Goal: Task Accomplishment & Management: Use online tool/utility

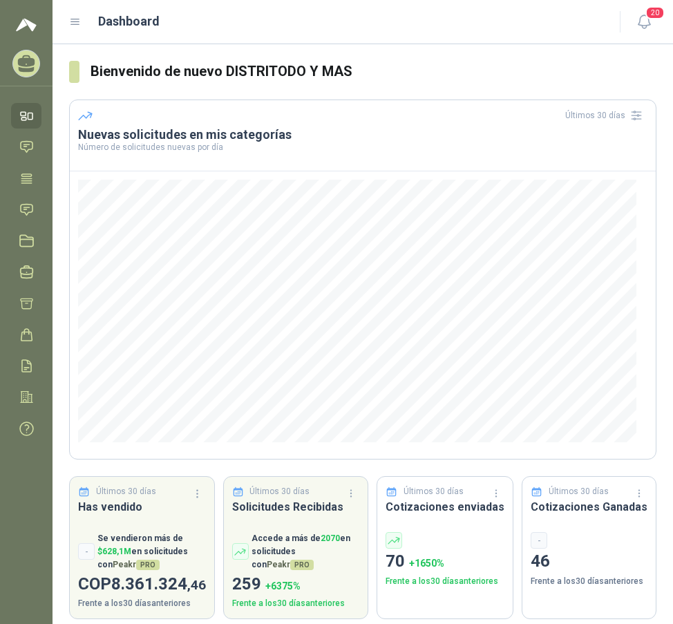
click at [78, 28] on div "Dashboard" at bounding box center [336, 21] width 535 height 19
click at [75, 23] on icon at bounding box center [75, 22] width 12 height 12
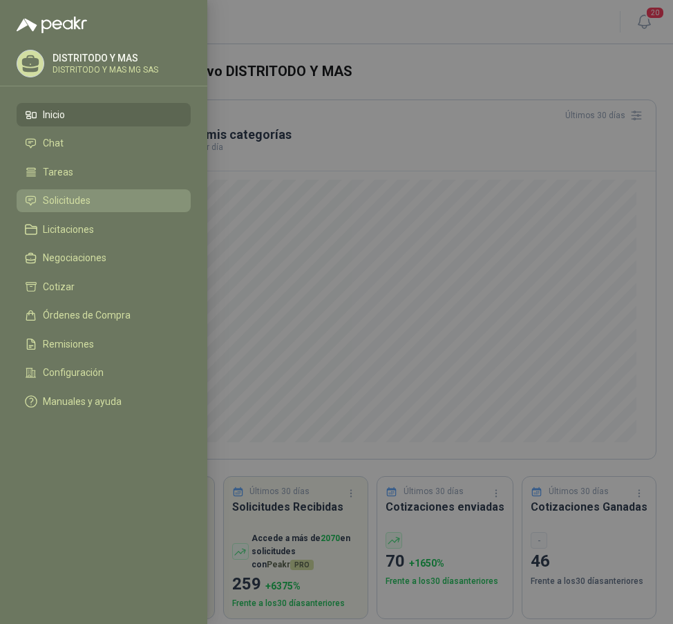
click at [82, 200] on span "Solicitudes" at bounding box center [67, 200] width 48 height 11
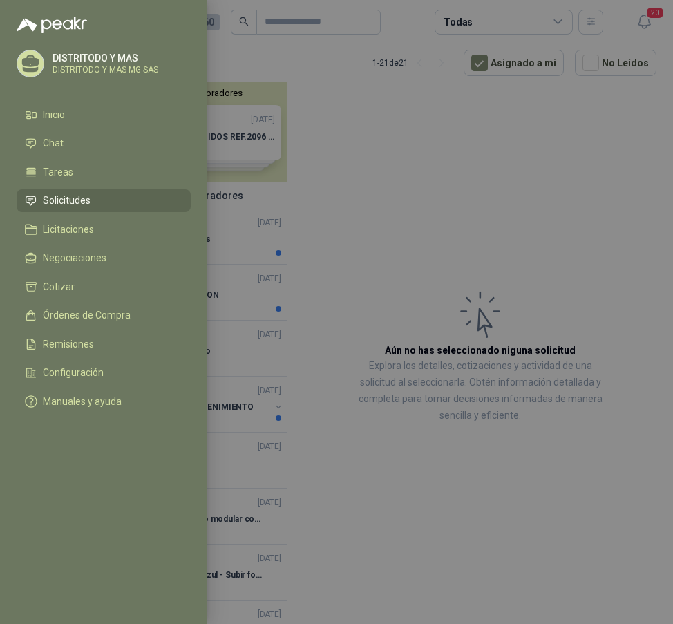
click at [425, 179] on div at bounding box center [336, 312] width 673 height 624
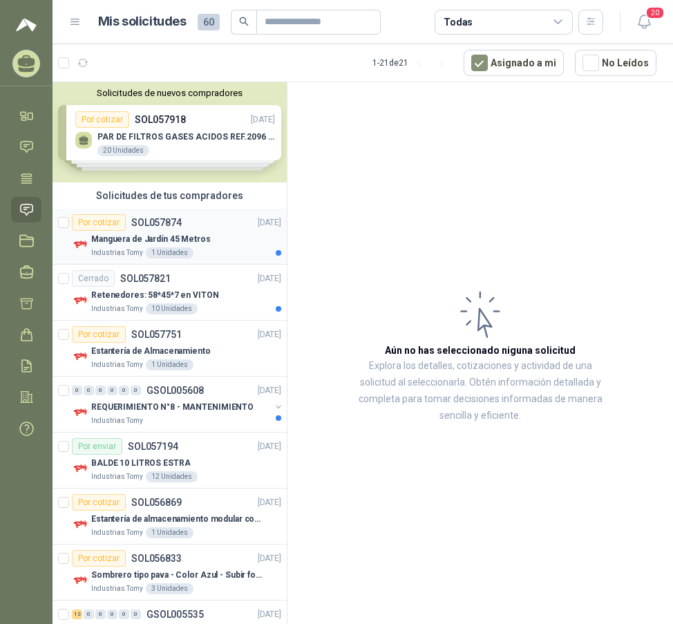
click at [127, 242] on p "Manguera de Jardín 45 Metros" at bounding box center [151, 239] width 120 height 13
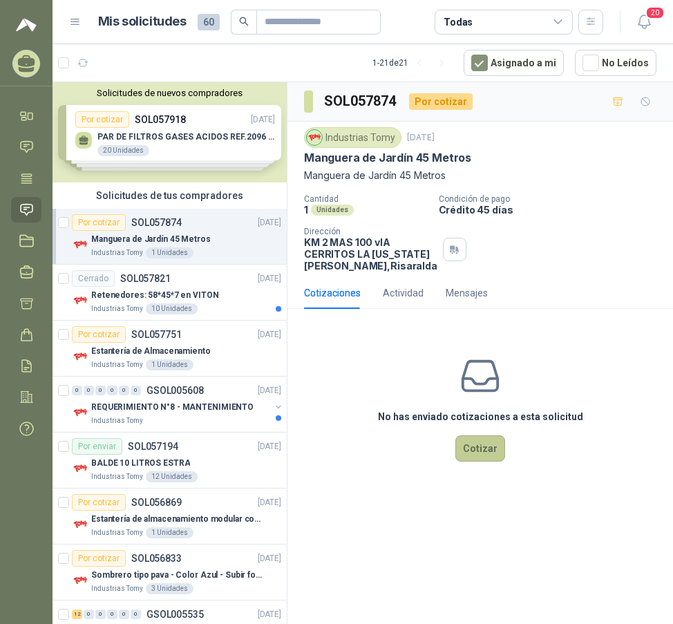
click at [487, 462] on button "Cotizar" at bounding box center [481, 449] width 50 height 26
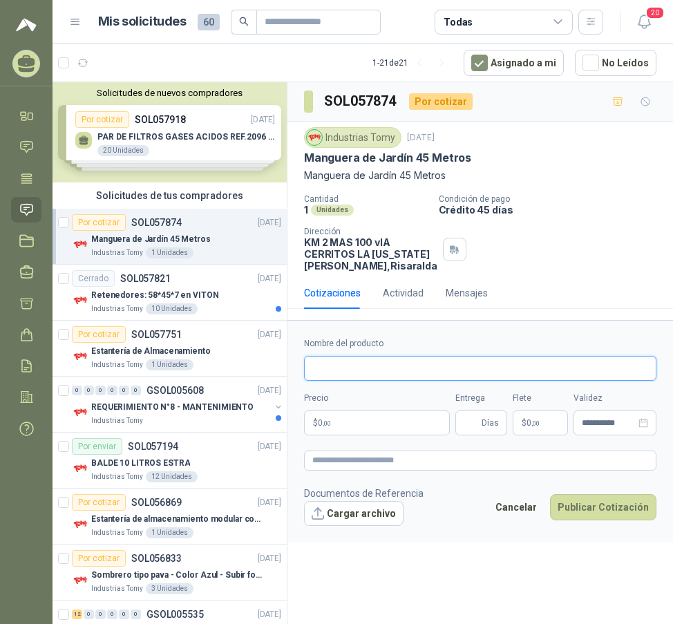
click at [357, 373] on input "Nombre del producto" at bounding box center [480, 368] width 353 height 25
type input "**********"
click at [395, 436] on p "$ 0 ,00" at bounding box center [377, 423] width 146 height 25
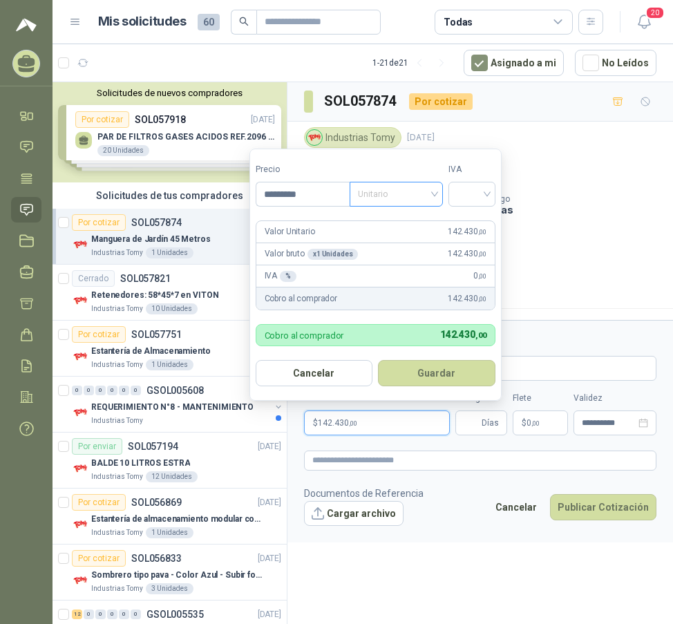
click at [378, 194] on span "Unitario" at bounding box center [396, 194] width 77 height 21
type input "*********"
click at [411, 245] on div "Unitario con IVA" at bounding box center [399, 244] width 71 height 15
click at [478, 192] on input "search" at bounding box center [472, 193] width 30 height 21
click at [478, 223] on div "19%" at bounding box center [476, 222] width 26 height 15
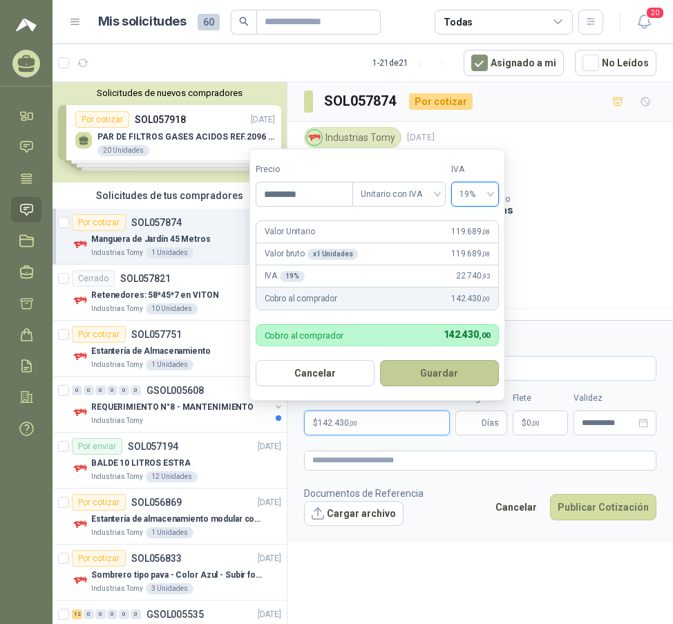
click at [451, 380] on button "Guardar" at bounding box center [439, 373] width 119 height 26
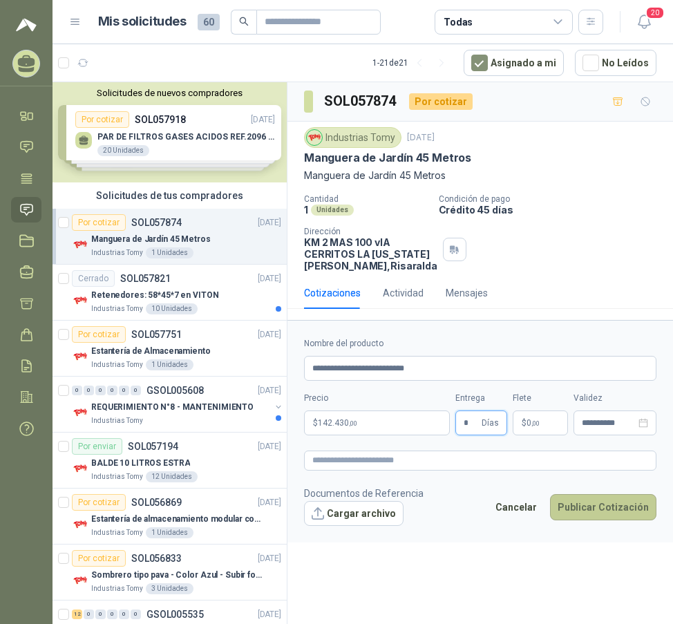
type input "*"
click at [622, 519] on button "Publicar Cotización" at bounding box center [603, 507] width 106 height 26
